Goal: Use online tool/utility: Utilize a website feature to perform a specific function

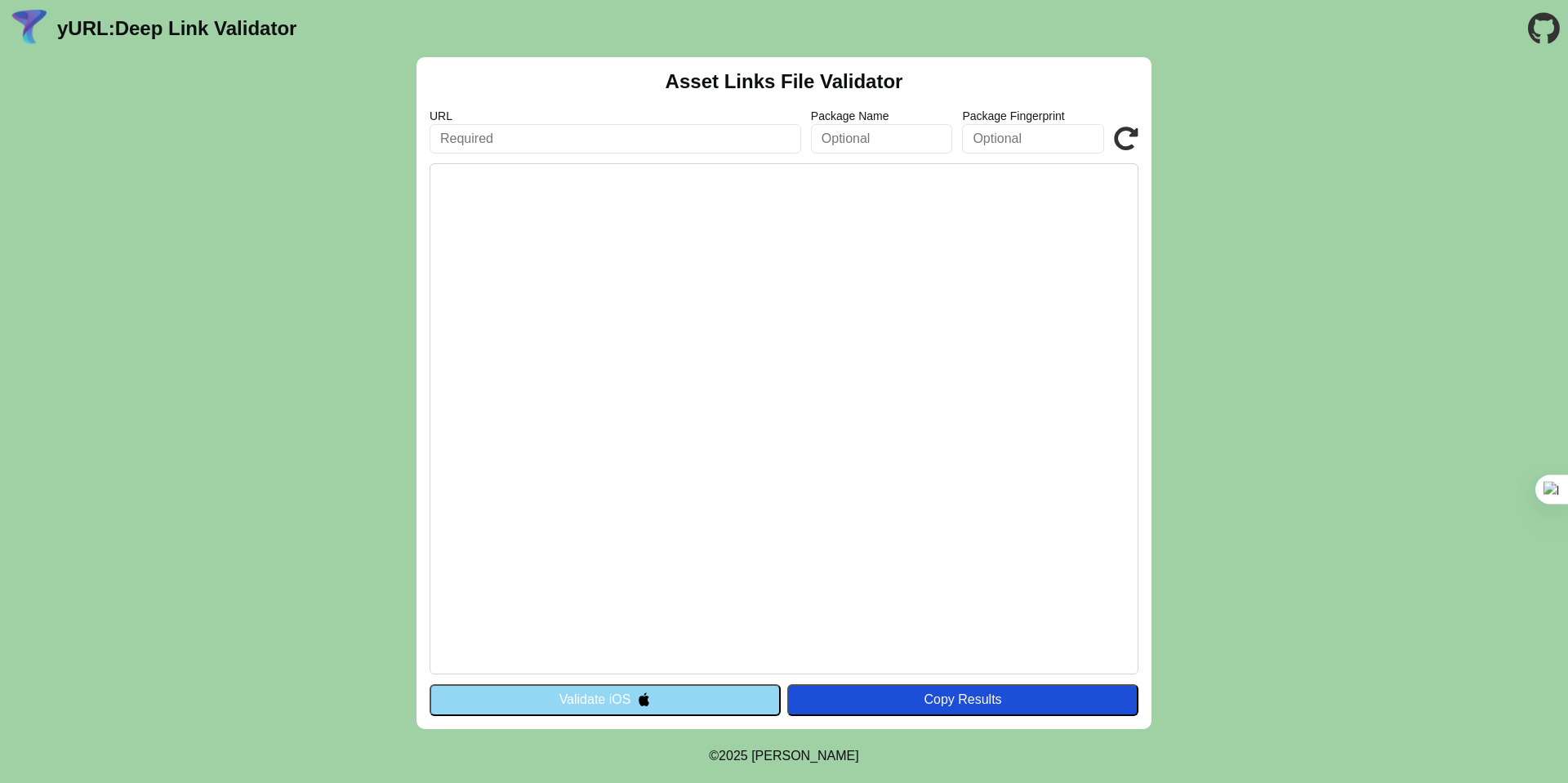
click at [1029, 141] on input "text" at bounding box center [1033, 139] width 142 height 30
click at [517, 143] on input "text" at bounding box center [615, 139] width 371 height 30
type input "[DOMAIN_NAME]"
type input "com.loialcard.loialcard"
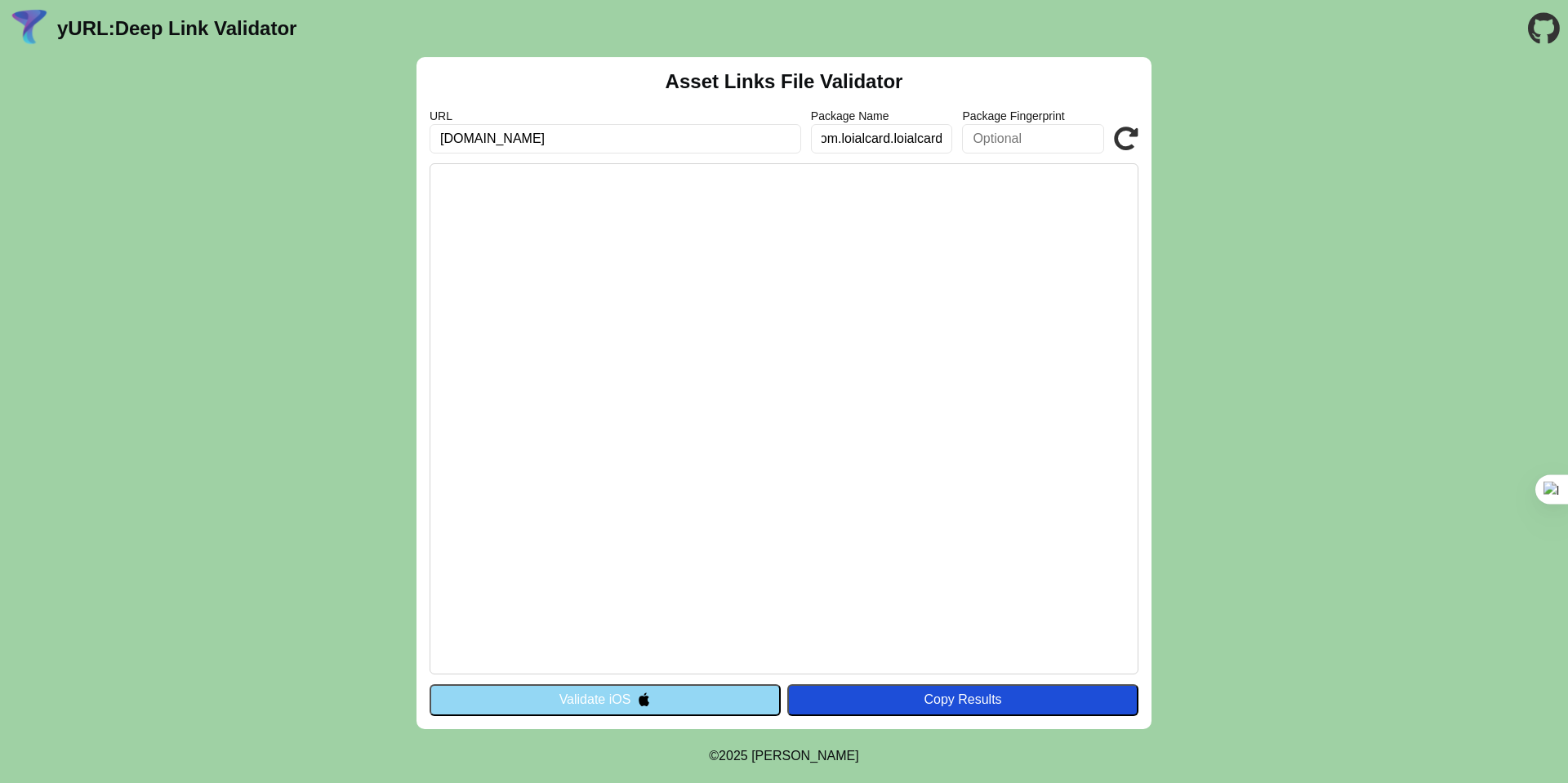
scroll to position [0, 0]
click at [1010, 133] on input "text" at bounding box center [1033, 139] width 142 height 30
paste input "3B:45:3D:E2:57:1F:52:84:11:2E:E1:E0:70:3B:EB:4D:37:58:9A:2F:F8:5B:CD:F1:D8:B9:E…"
type input "3B:45:3D:E2:57:1F:52:84:11:2E:E1:E0:70:3B:EB:4D:37:58:9A:2F:F8:5B:CD:F1:D8:B9:E…"
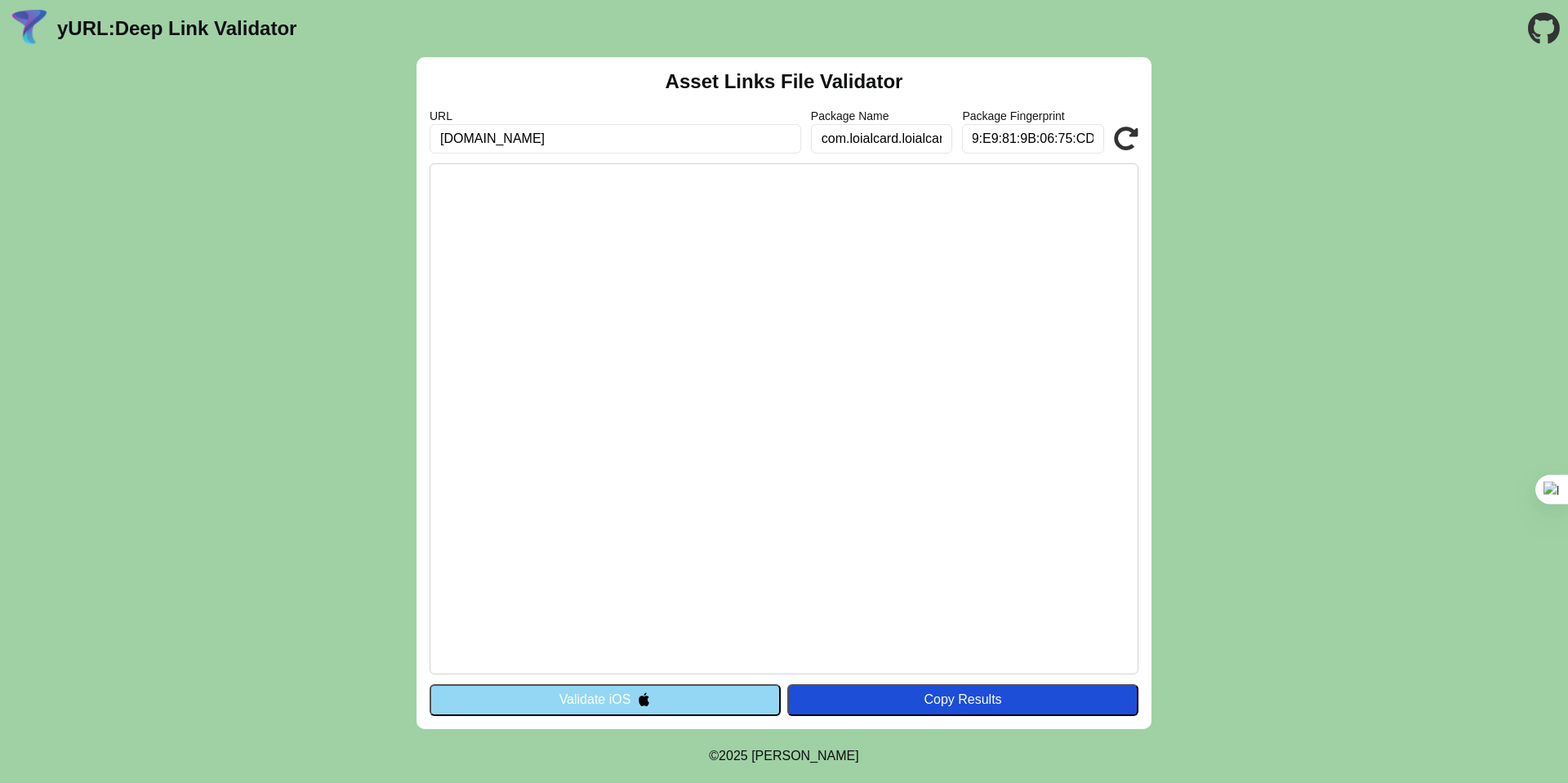
click at [883, 694] on div "Copy Results" at bounding box center [962, 699] width 335 height 14
click at [709, 697] on button "Validate iOS" at bounding box center [605, 700] width 351 height 31
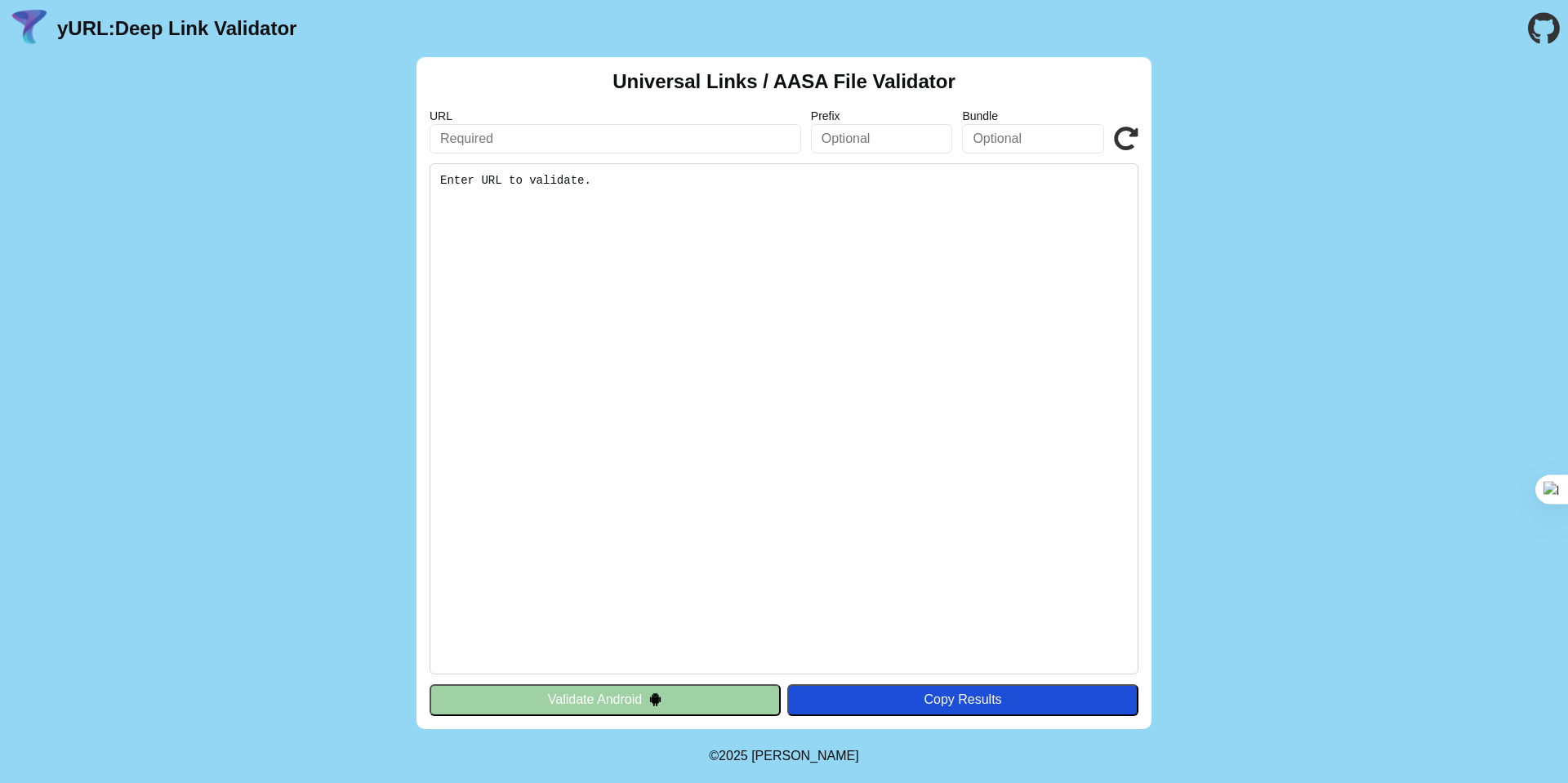
click at [652, 707] on button "Validate Android" at bounding box center [605, 700] width 351 height 31
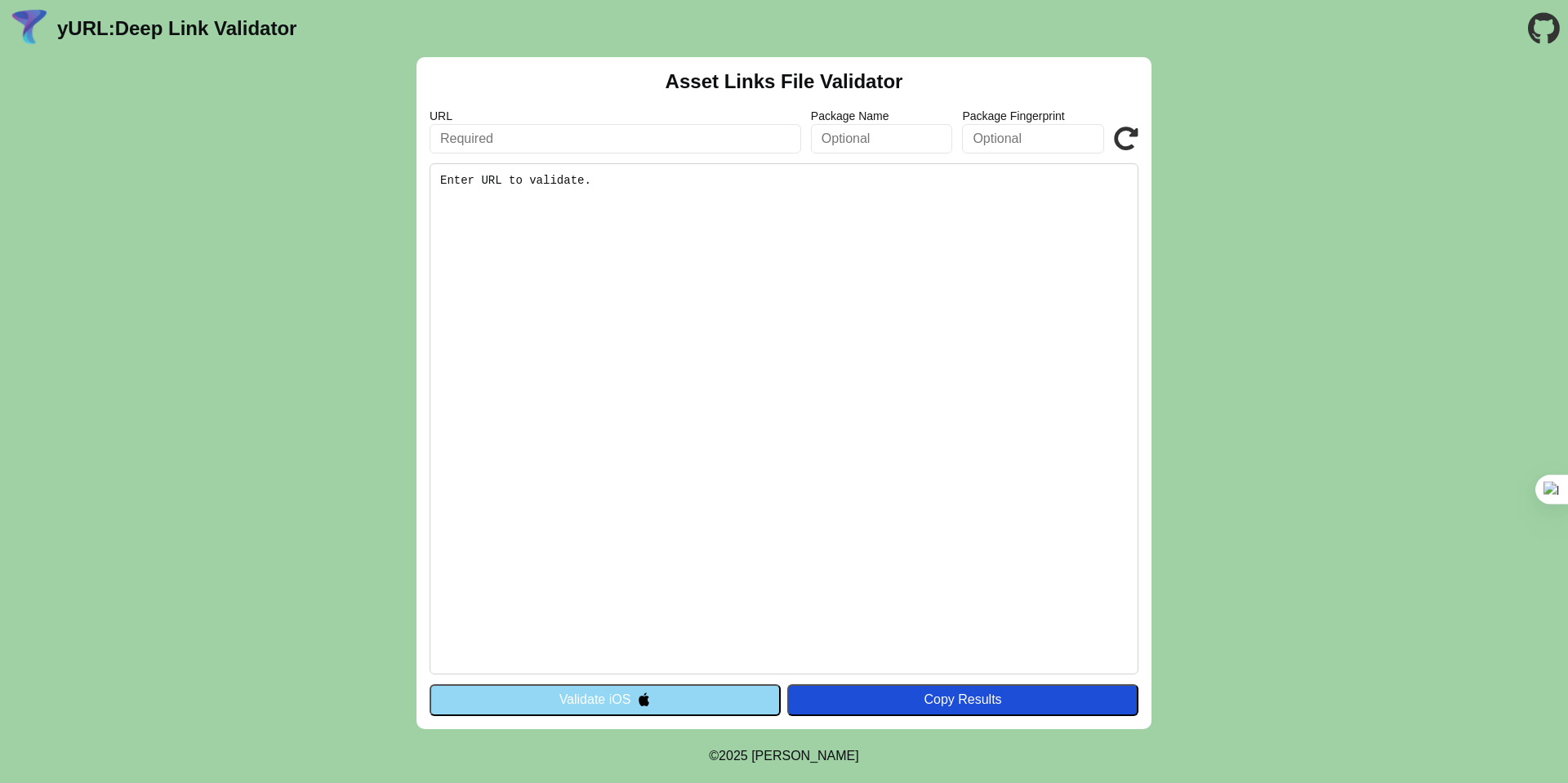
click at [1007, 143] on input "text" at bounding box center [1033, 139] width 142 height 30
paste input "https://yurl.chayev.com/android"
click at [1029, 140] on input "https://yurl.chayev.com/android" at bounding box center [1033, 139] width 142 height 30
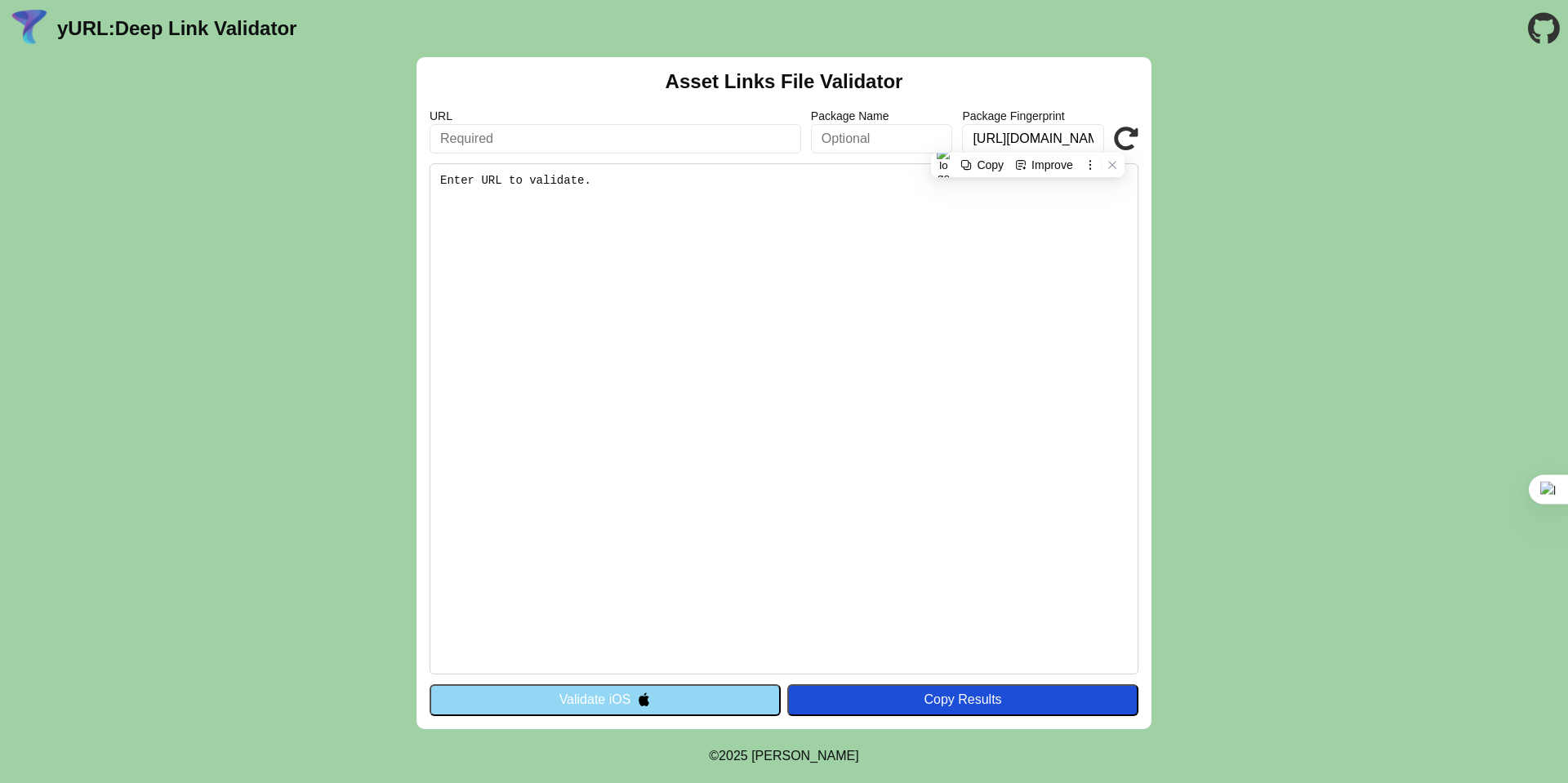
type input "https://yurl.chayev.com/android"
click at [1067, 137] on input "https://yurl.chayev.com/android" at bounding box center [1033, 139] width 142 height 30
paste input "3B:45:3D:E2:57:1F:52:84:11:2E:E1:E0:70:3B:EB:4D:37:58:9A:2F:F8:5B:CD:F1:D8:B9:E…"
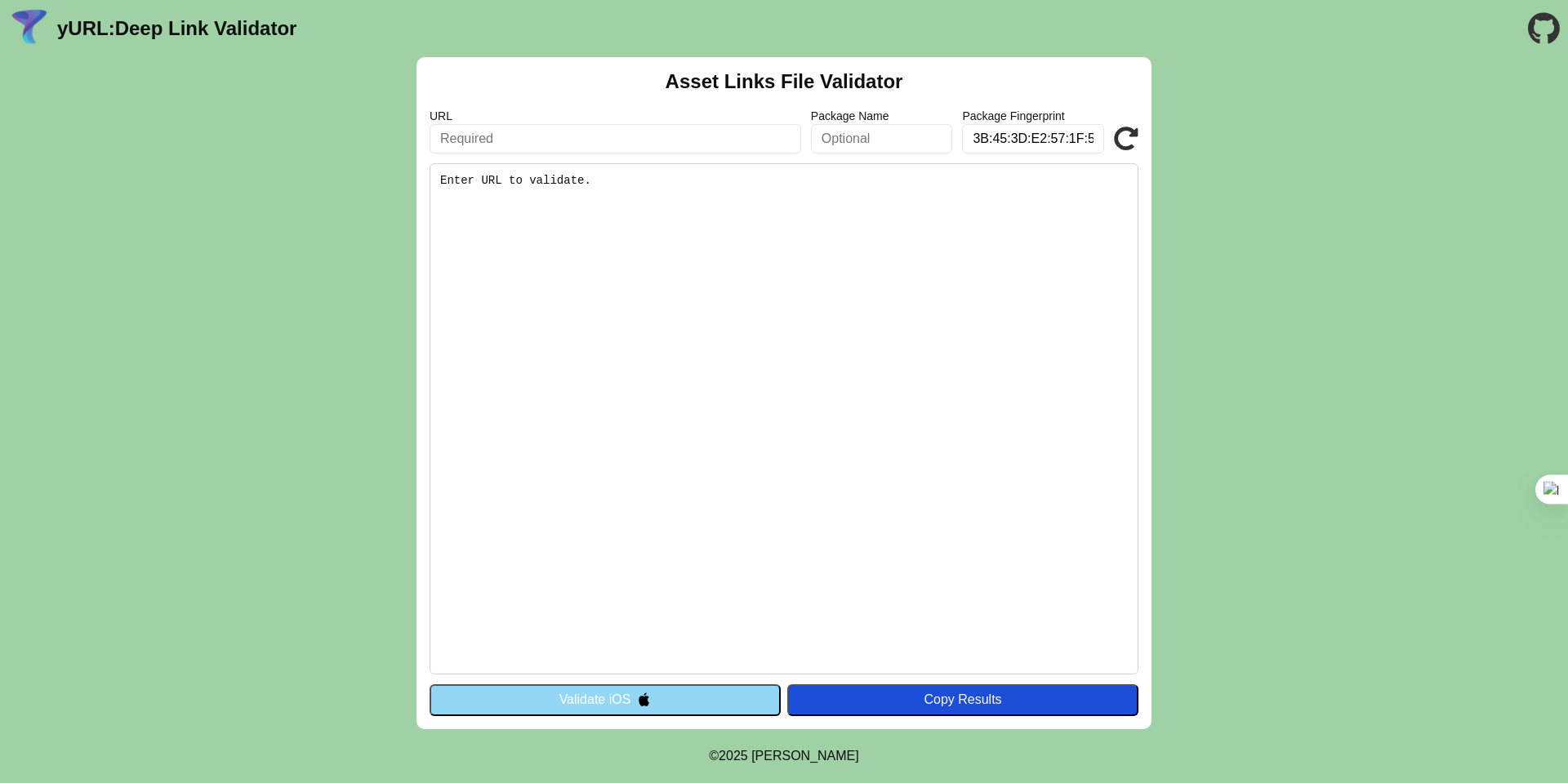
scroll to position [0, 492]
type input "3B:45:3D:E2:57:1F:52:84:11:2E:E1:E0:70:3B:EB:4D:37:58:9A:2F:F8:5B:CD:F1:D8:B9:E…"
click at [876, 137] on input "text" at bounding box center [882, 139] width 142 height 30
click at [917, 143] on input "com.loialcard.loicard" at bounding box center [882, 139] width 142 height 30
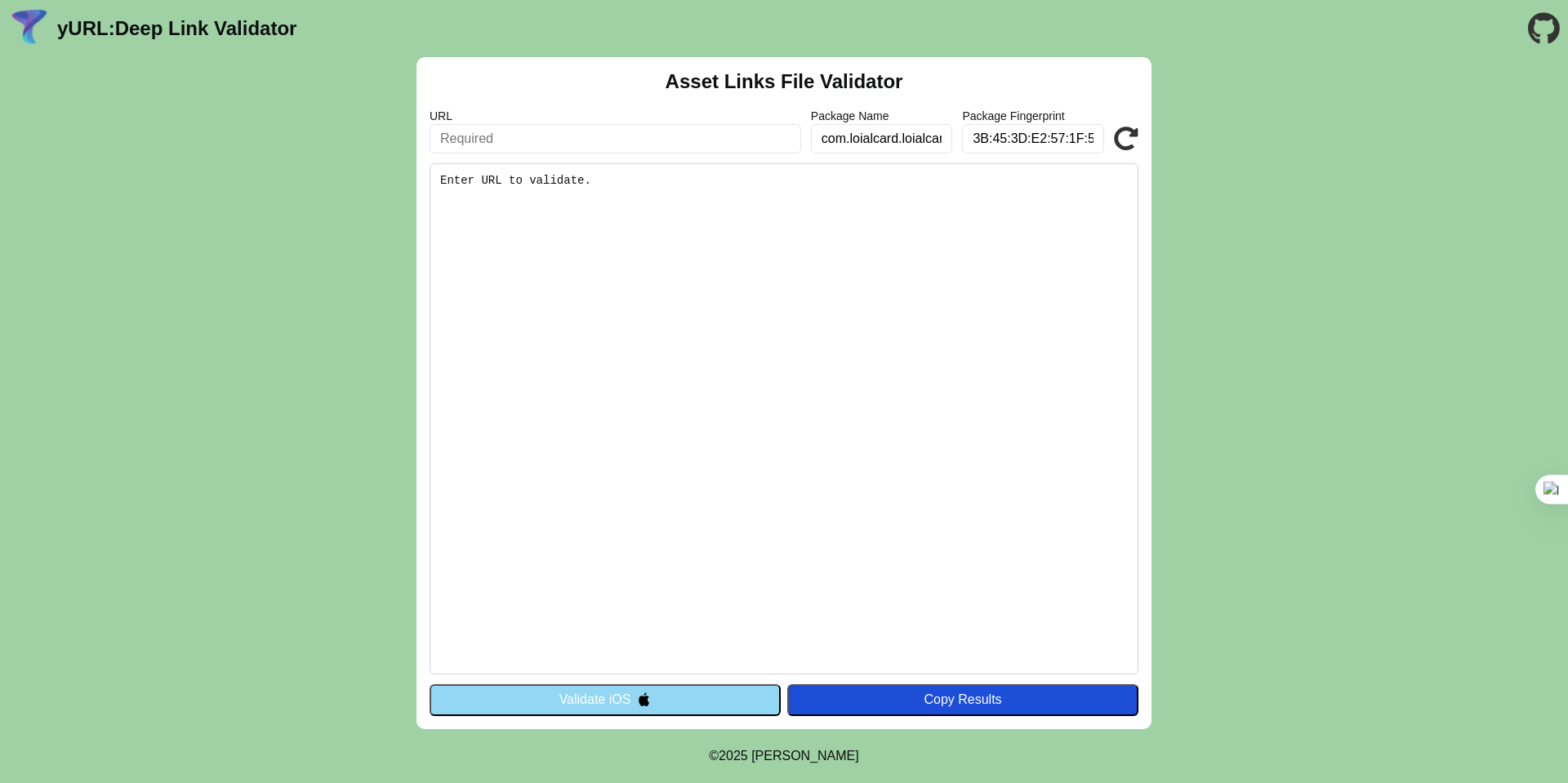
type input "com.loialcard.loialcard"
click at [572, 139] on input "text" at bounding box center [615, 139] width 371 height 30
click at [467, 149] on input "text" at bounding box center [615, 139] width 371 height 30
type input "loialcard.loial.link"
click at [496, 175] on pre "Enter URL to validate." at bounding box center [784, 419] width 709 height 512
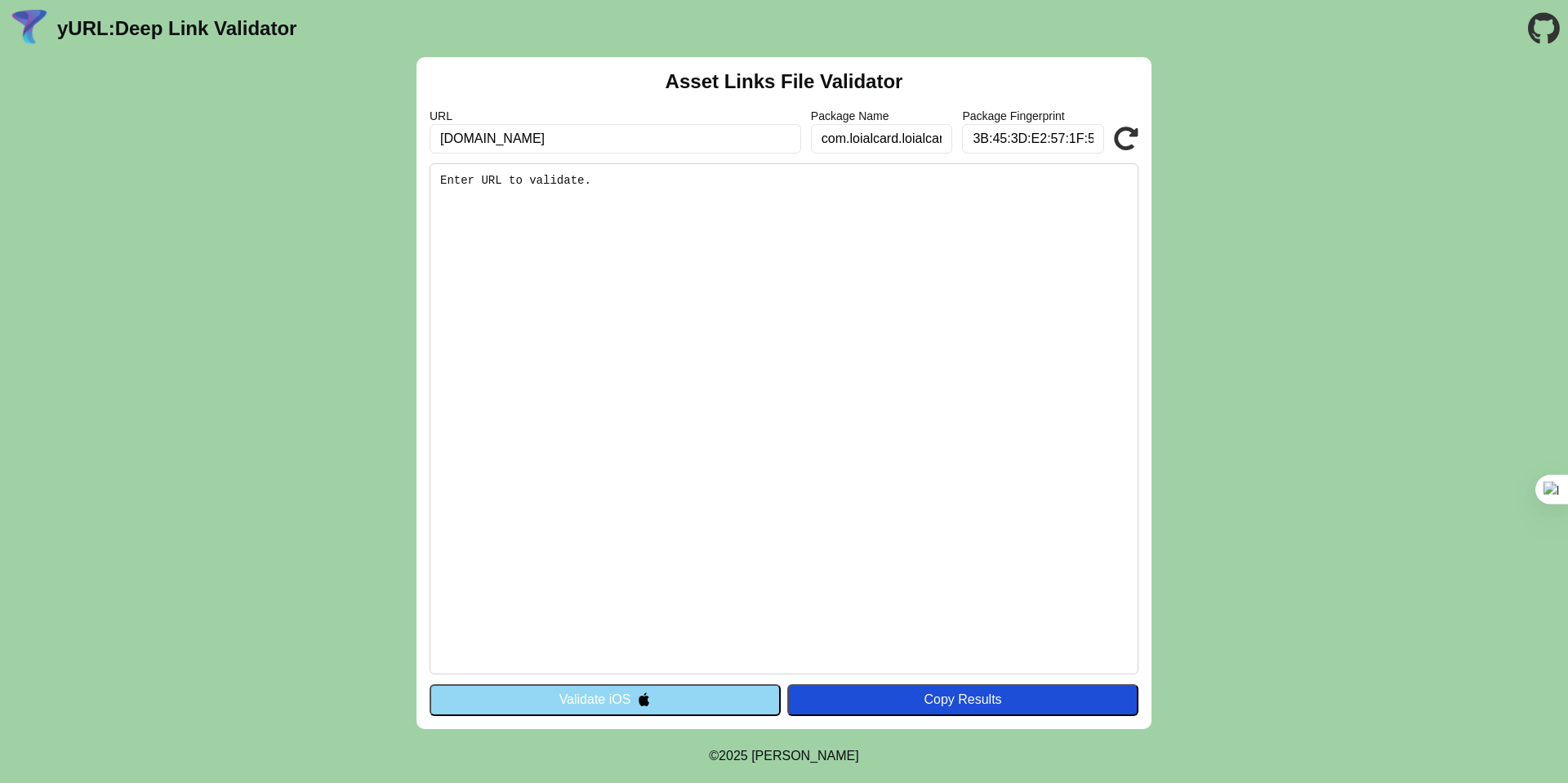
click at [544, 144] on input "loialcard.loial.link" at bounding box center [615, 139] width 371 height 30
click button "Validate" at bounding box center [0, 0] width 0 height 0
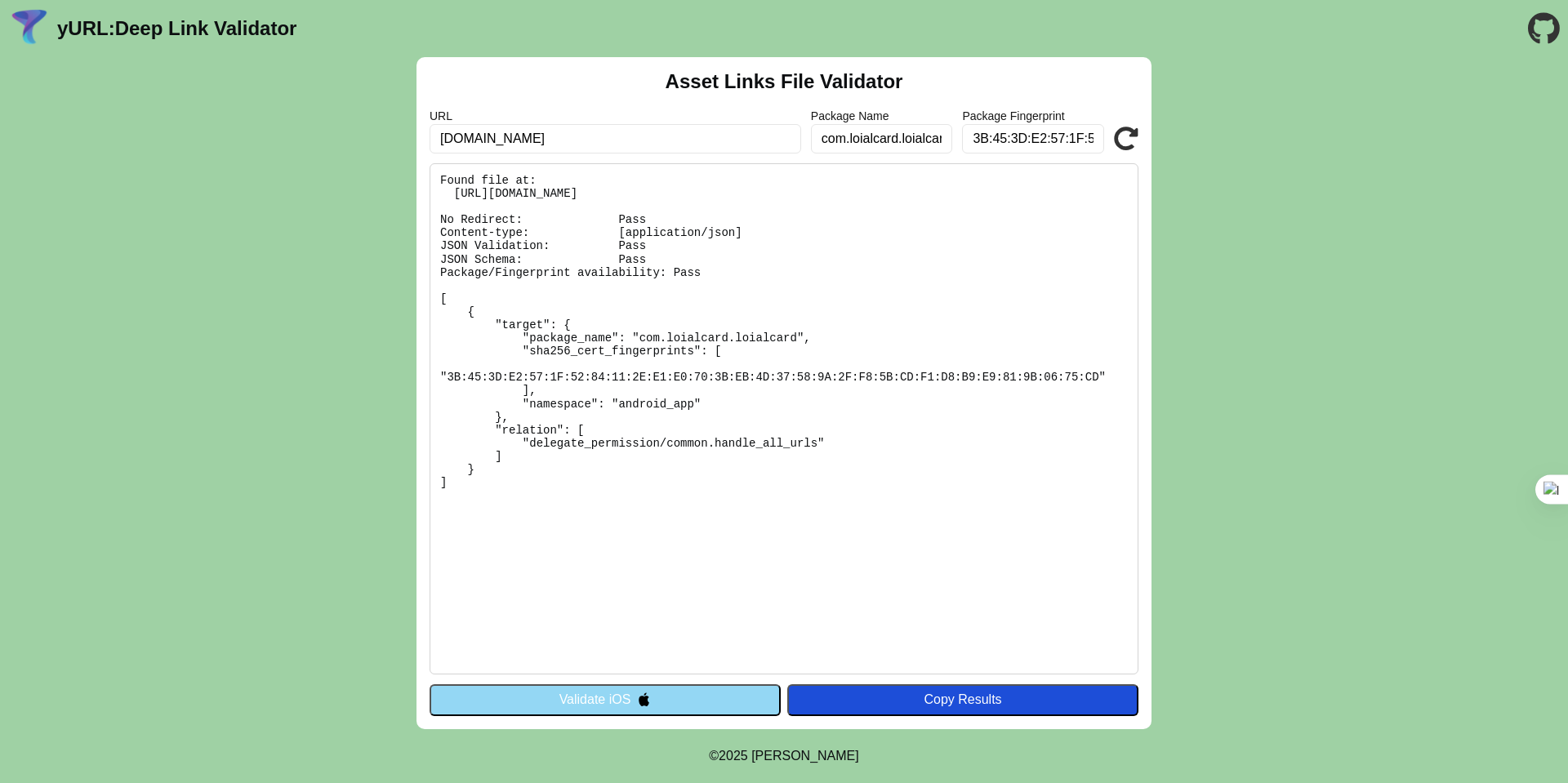
click at [1031, 133] on input "3B:45:3D:E2:57:1F:52:84:11:2E:E1:E0:70:3B:EB:4D:37:58:9A:2F:F8:5B:CD:F1:D8:B9:E…" at bounding box center [1033, 139] width 142 height 30
click button "Validate" at bounding box center [0, 0] width 0 height 0
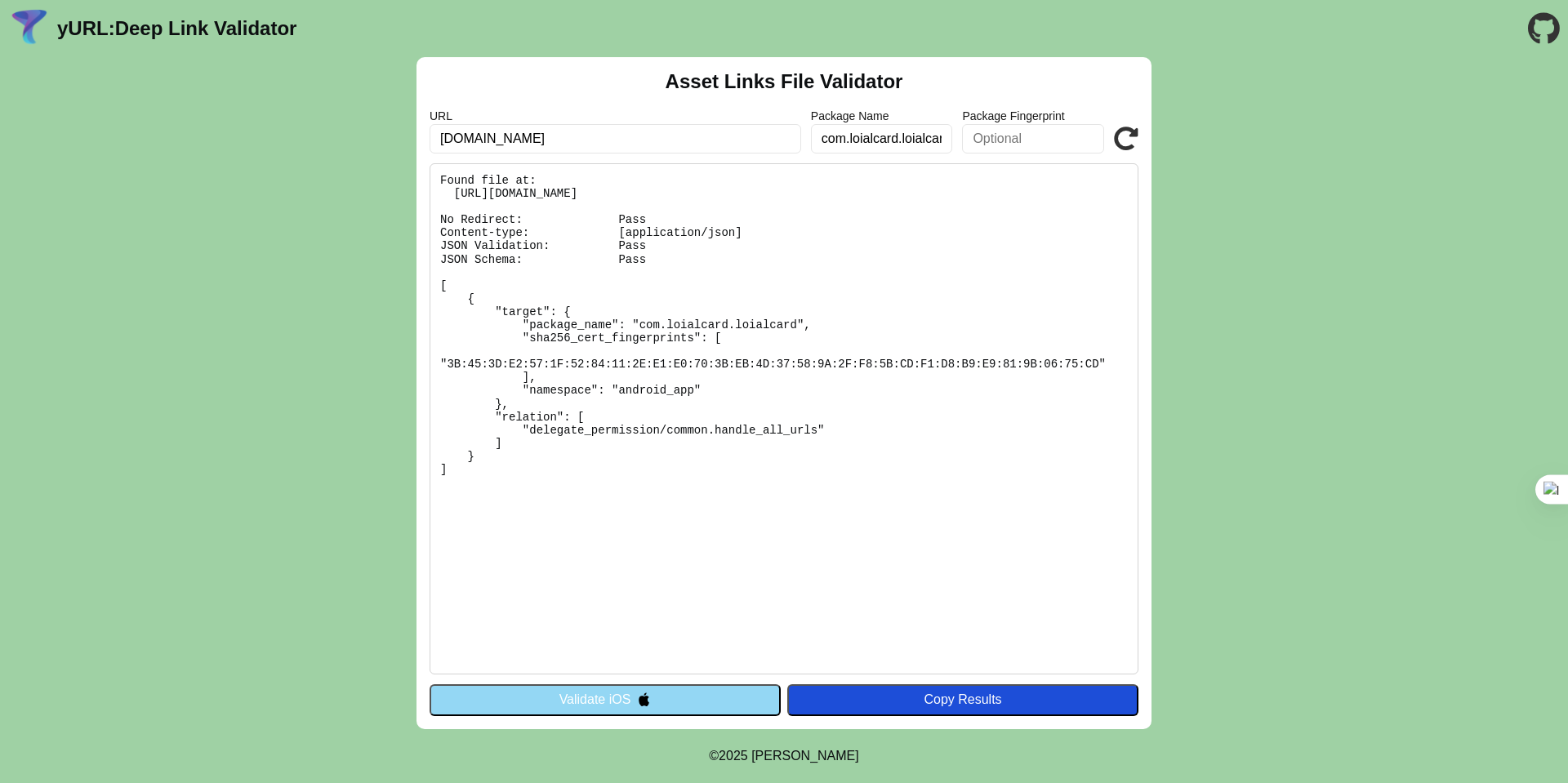
click at [859, 127] on input "com.loialcard.loialcard" at bounding box center [882, 139] width 142 height 30
click button "Validate" at bounding box center [0, 0] width 0 height 0
click at [475, 141] on input "[DOMAIN_NAME]" at bounding box center [615, 139] width 371 height 30
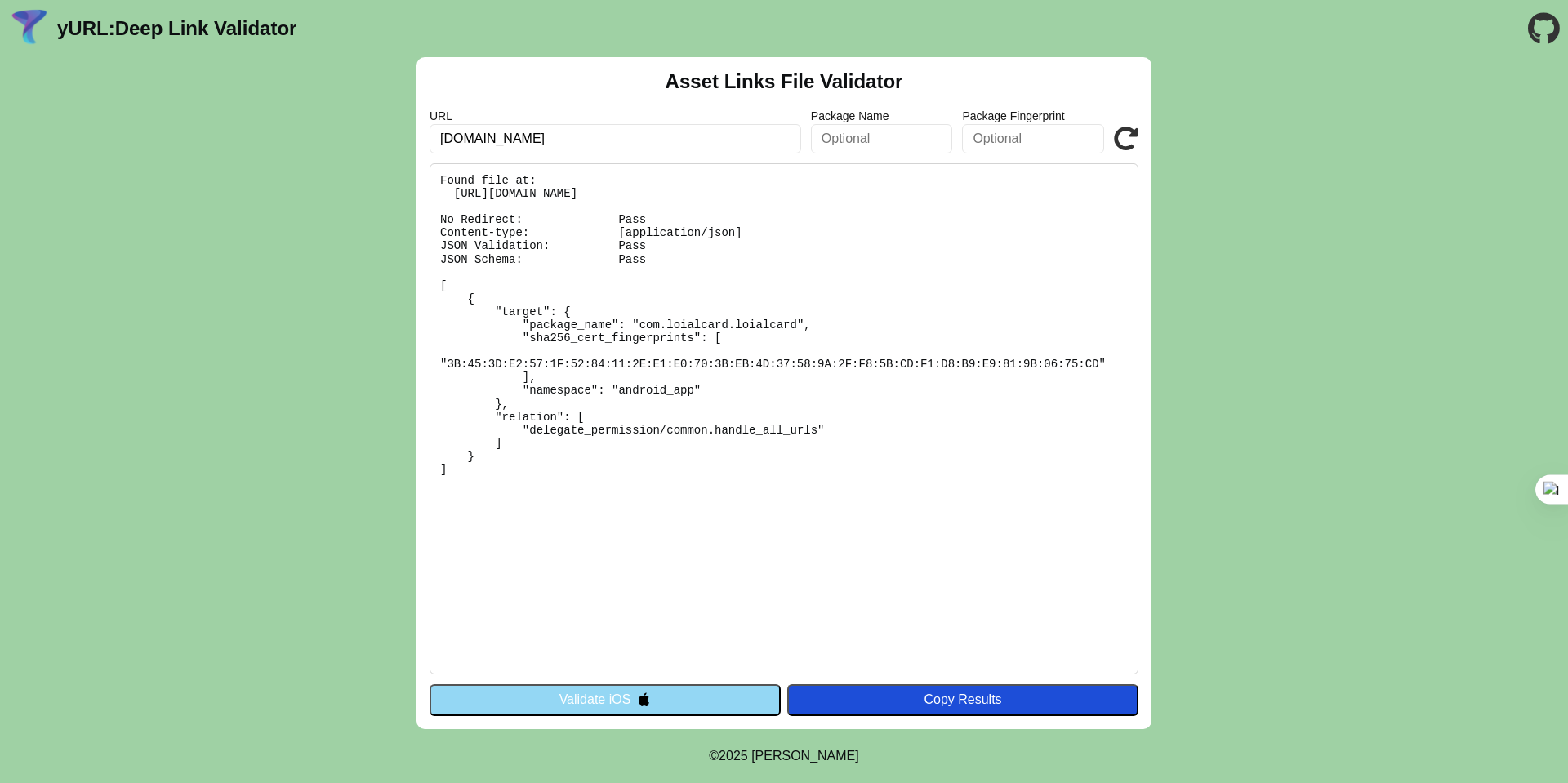
click at [475, 141] on input "loialcard.loial.link" at bounding box center [615, 139] width 371 height 30
type input "[DOMAIN_NAME]"
click button "Validate" at bounding box center [0, 0] width 0 height 0
